Goal: Task Accomplishment & Management: Use online tool/utility

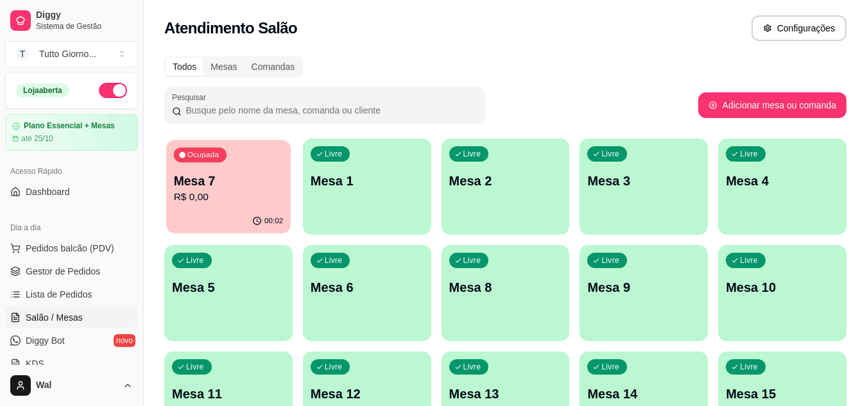
click at [263, 200] on p "R$ 0,00" at bounding box center [229, 197] width 110 height 15
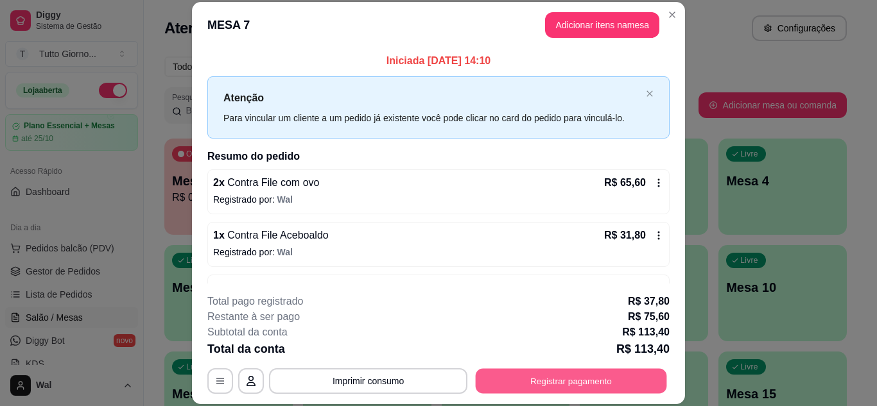
click at [600, 373] on button "Registrar pagamento" at bounding box center [571, 380] width 191 height 25
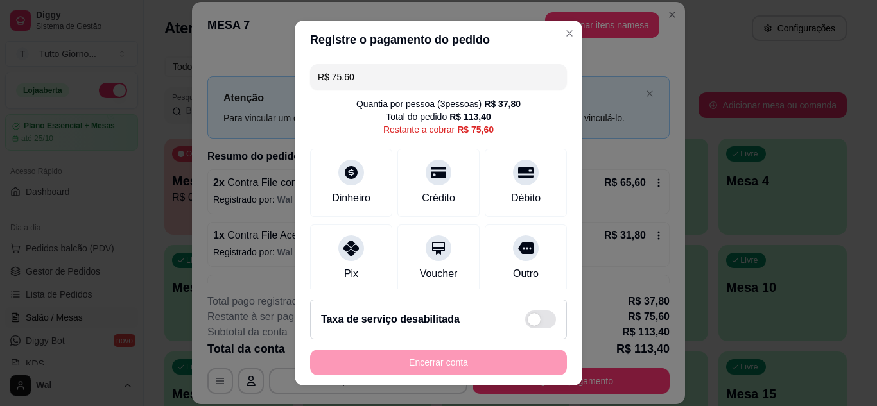
click at [349, 79] on input "R$ 75,60" at bounding box center [438, 77] width 241 height 26
click at [517, 175] on icon at bounding box center [525, 168] width 17 height 13
click at [363, 252] on div "Pix" at bounding box center [351, 255] width 91 height 75
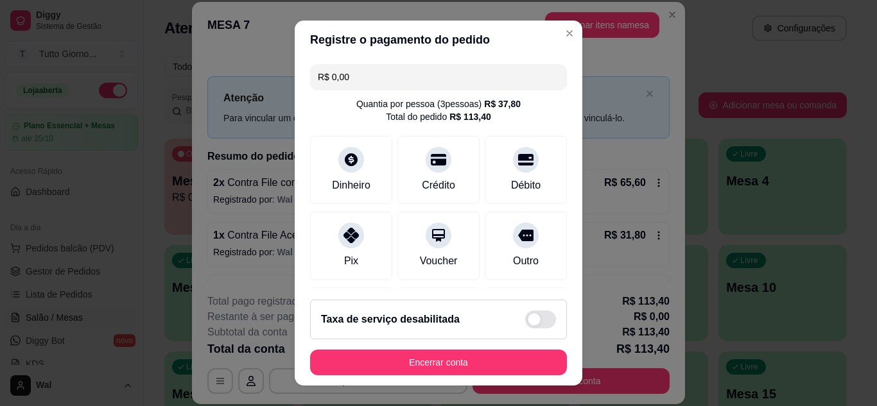
click at [343, 76] on input "R$ 0,00" at bounding box center [438, 77] width 241 height 26
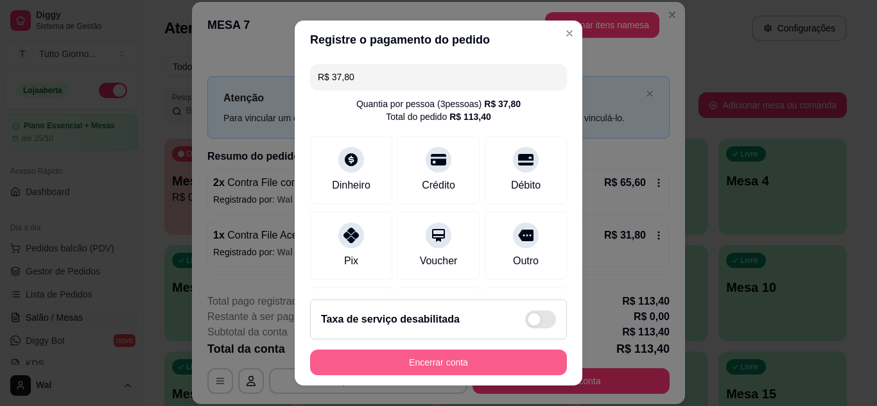
type input "R$ 37,80"
click at [436, 361] on button "Encerrar conta" at bounding box center [438, 362] width 249 height 25
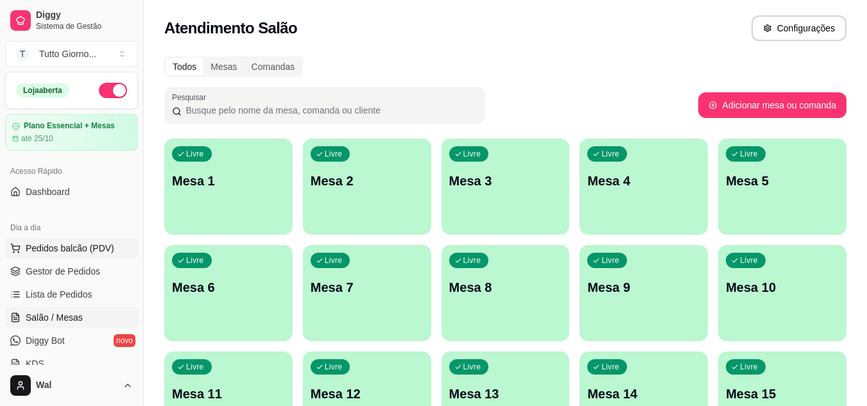
click at [71, 250] on span "Pedidos balcão (PDV)" at bounding box center [70, 248] width 89 height 13
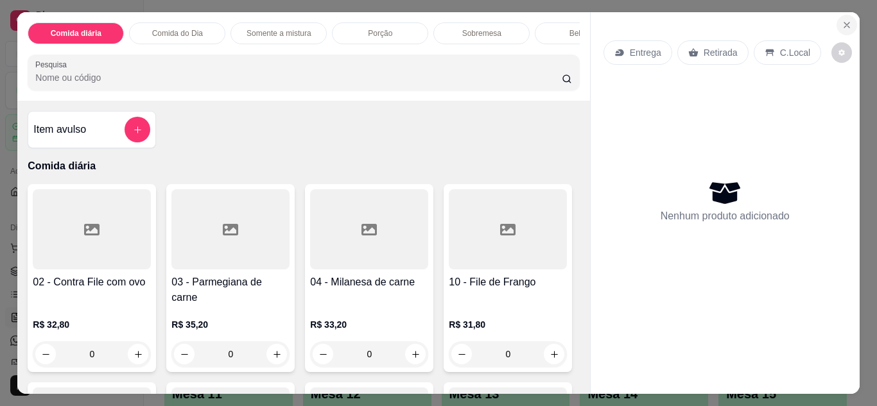
click at [841, 20] on icon "Close" at bounding box center [846, 25] width 10 height 10
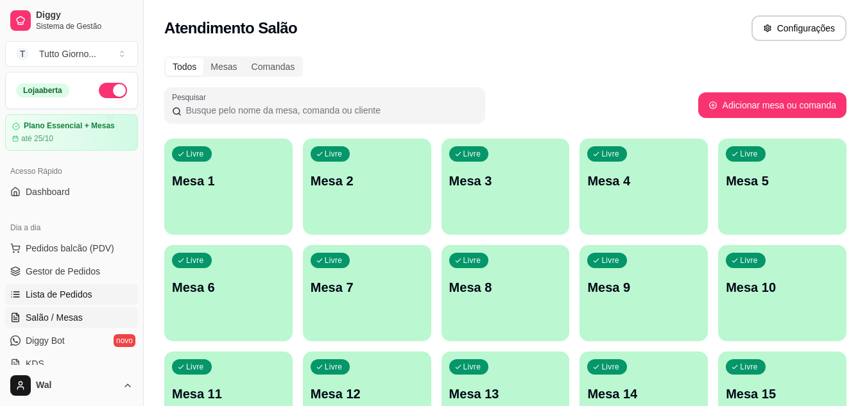
click at [72, 291] on span "Lista de Pedidos" at bounding box center [59, 294] width 67 height 13
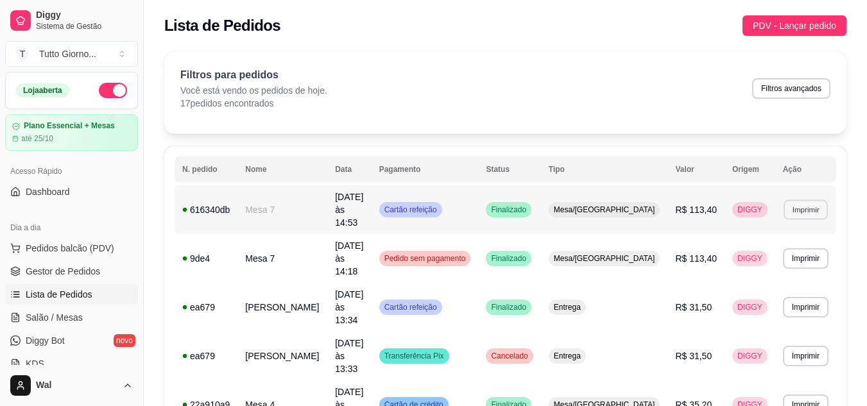
click at [809, 205] on button "Imprimir" at bounding box center [806, 210] width 44 height 20
click at [789, 249] on button "IMPRESSORA CAIXA" at bounding box center [781, 248] width 91 height 20
click at [50, 246] on span "Pedidos balcão (PDV)" at bounding box center [70, 248] width 89 height 13
